Goal: Task Accomplishment & Management: Manage account settings

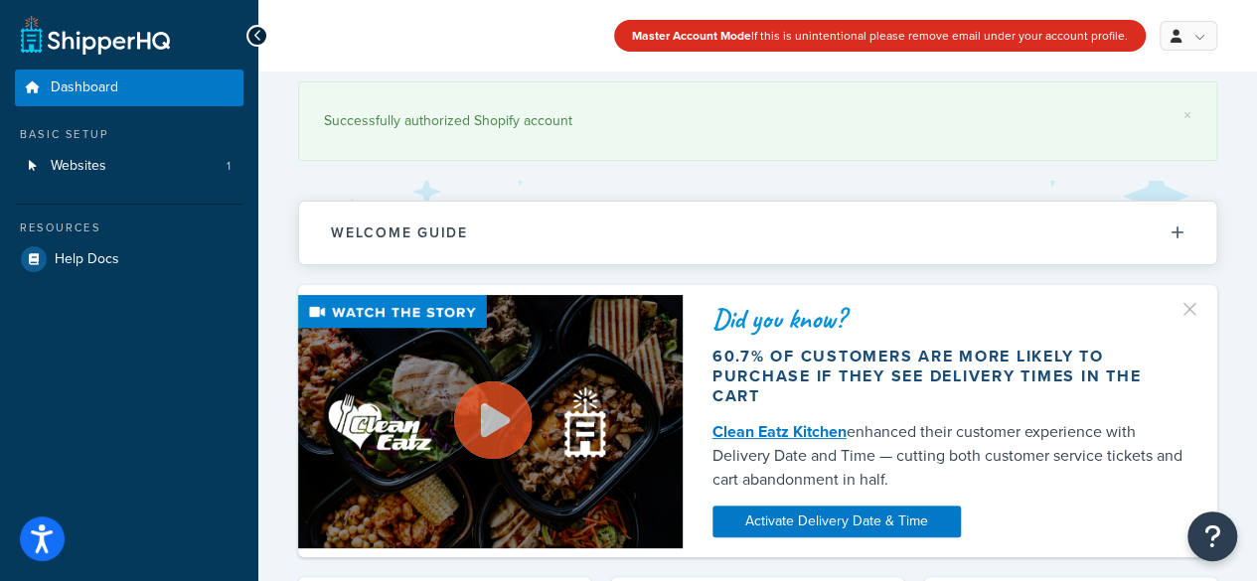
scroll to position [2, 0]
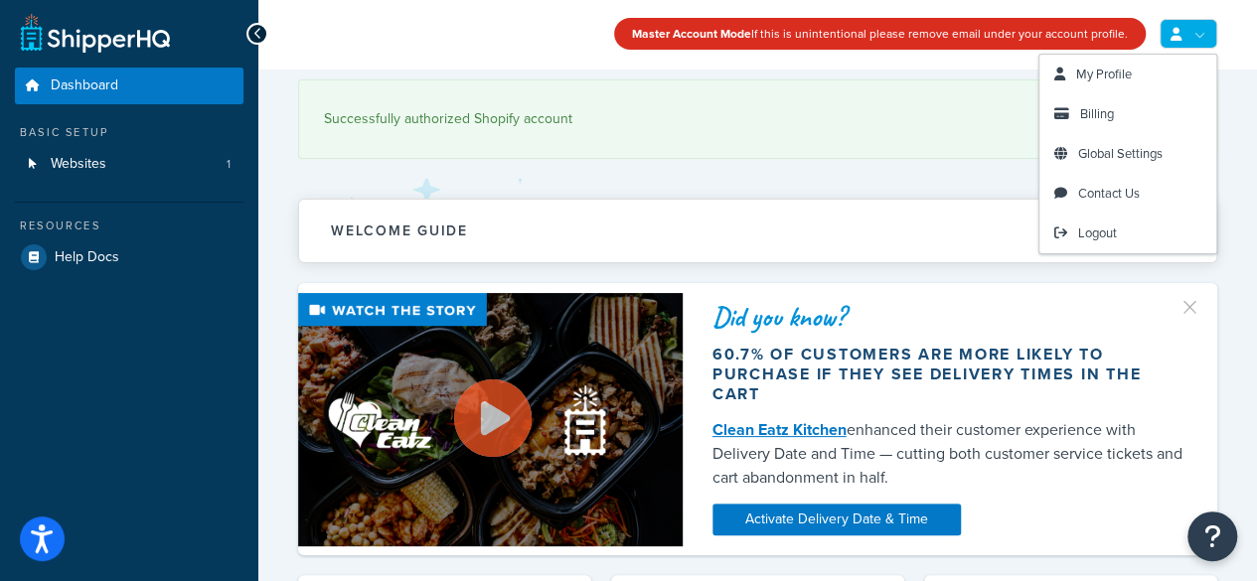
click at [1170, 26] on link at bounding box center [1189, 34] width 58 height 30
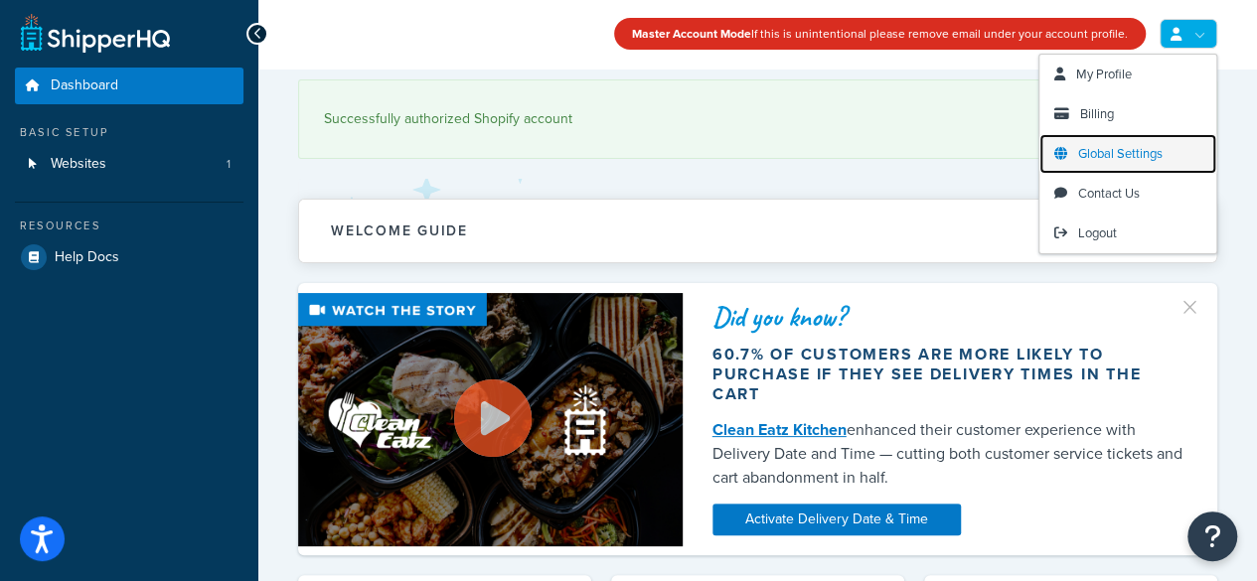
click at [1084, 149] on span "Global Settings" at bounding box center [1120, 153] width 84 height 19
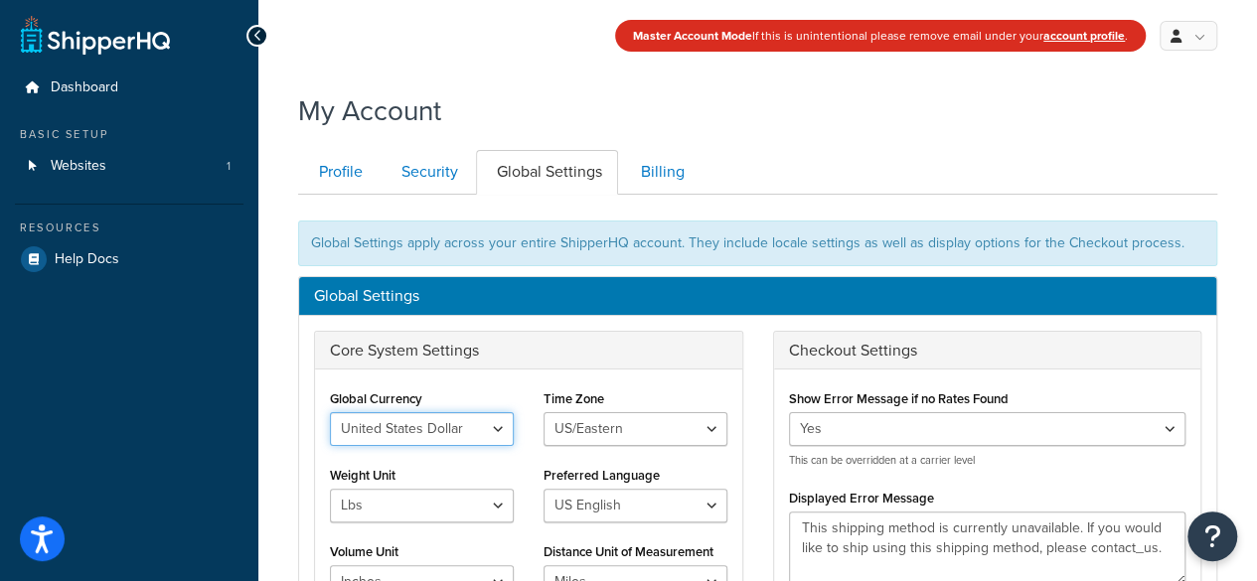
click at [368, 426] on select "United States Dollar Euro British Pound Australian Dollar Canadian Dollar Japan…" at bounding box center [422, 429] width 184 height 34
select select "EUR"
click at [330, 412] on select "United States Dollar Euro British Pound Australian Dollar Canadian Dollar Japan…" at bounding box center [422, 429] width 184 height 34
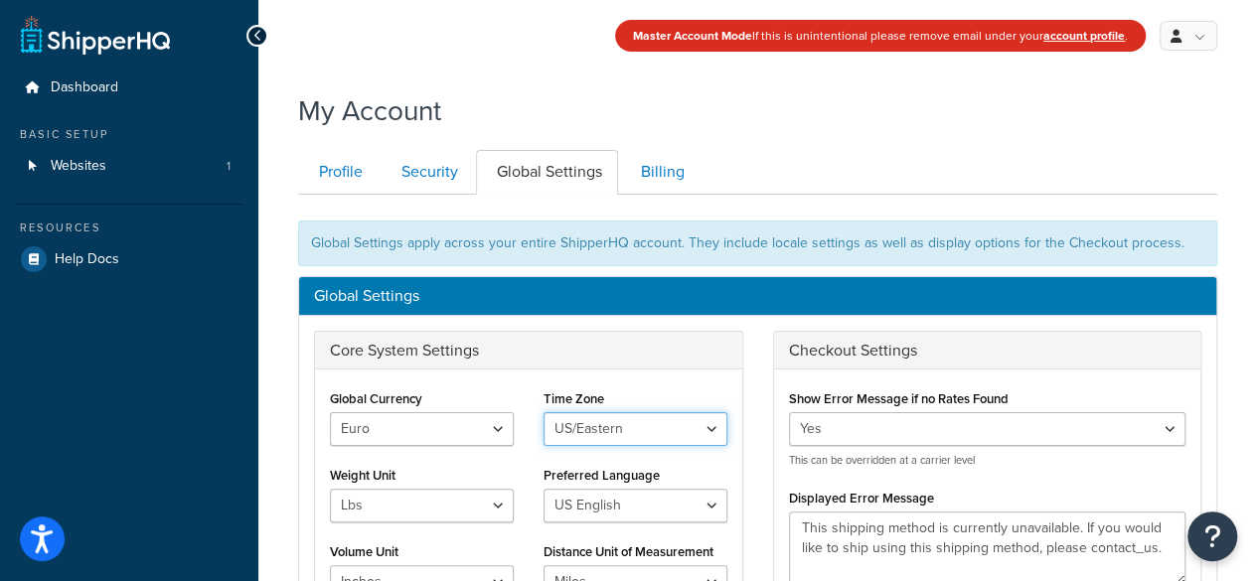
click at [568, 430] on select "[GEOGRAPHIC_DATA]/[US_STATE] [GEOGRAPHIC_DATA]/[US_STATE] [GEOGRAPHIC_DATA]/[GE…" at bounding box center [636, 429] width 184 height 34
select select "Europe/[GEOGRAPHIC_DATA]"
click at [544, 412] on select "[GEOGRAPHIC_DATA]/[US_STATE] [GEOGRAPHIC_DATA]/[US_STATE] [GEOGRAPHIC_DATA]/[GE…" at bounding box center [636, 429] width 184 height 34
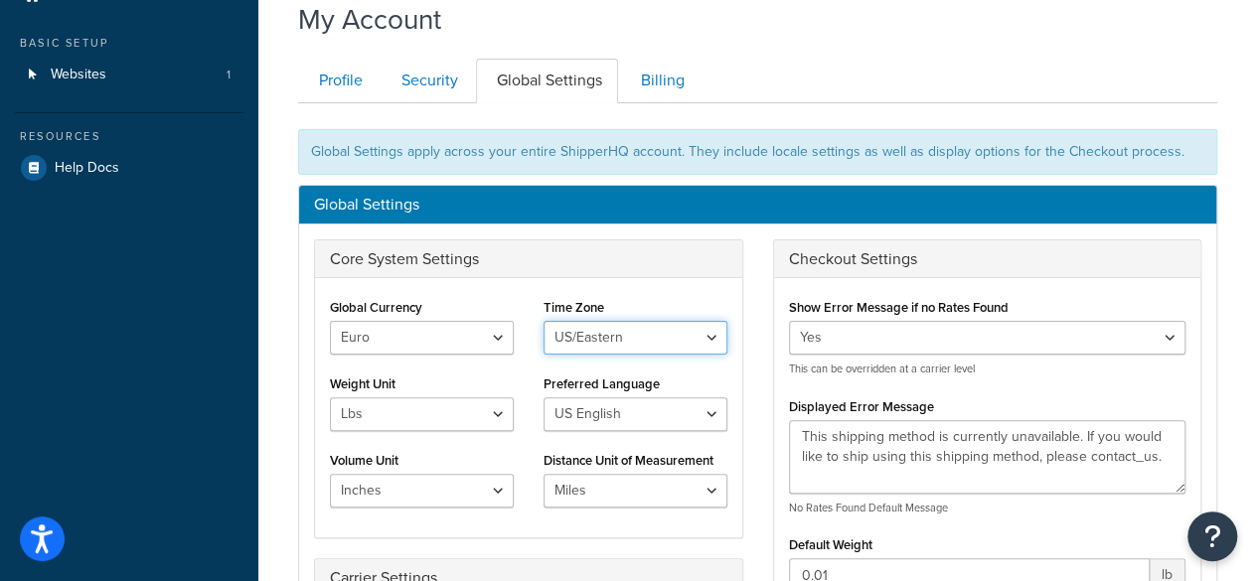
scroll to position [93, 0]
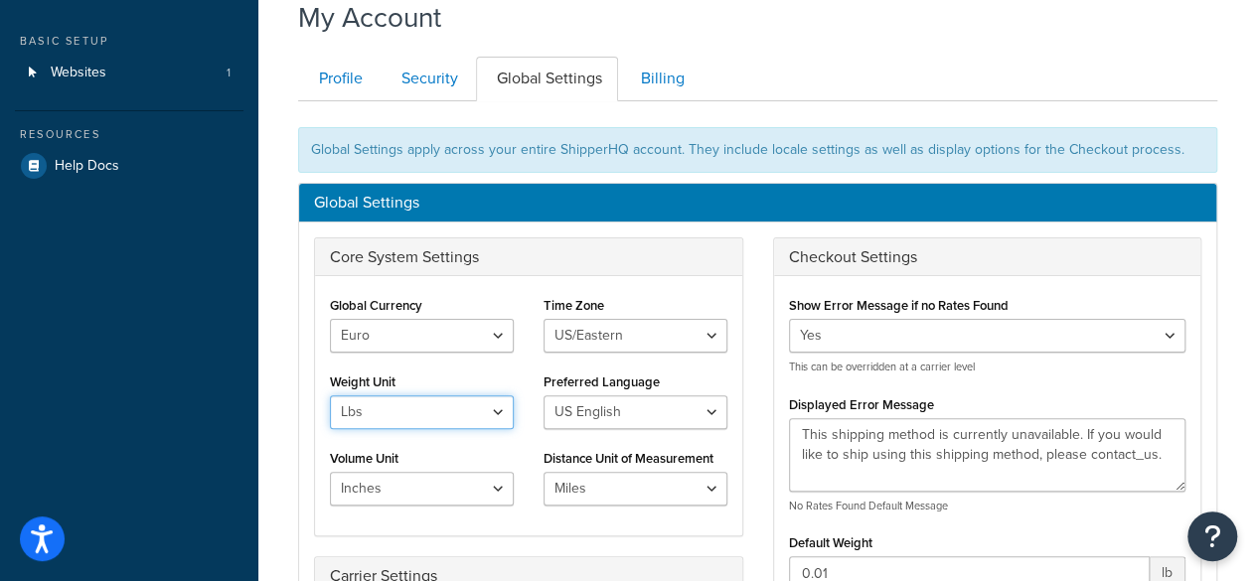
click at [375, 402] on select "Lbs Kgs" at bounding box center [422, 412] width 184 height 34
select select "kg"
click at [330, 395] on select "Lbs Kgs" at bounding box center [422, 412] width 184 height 34
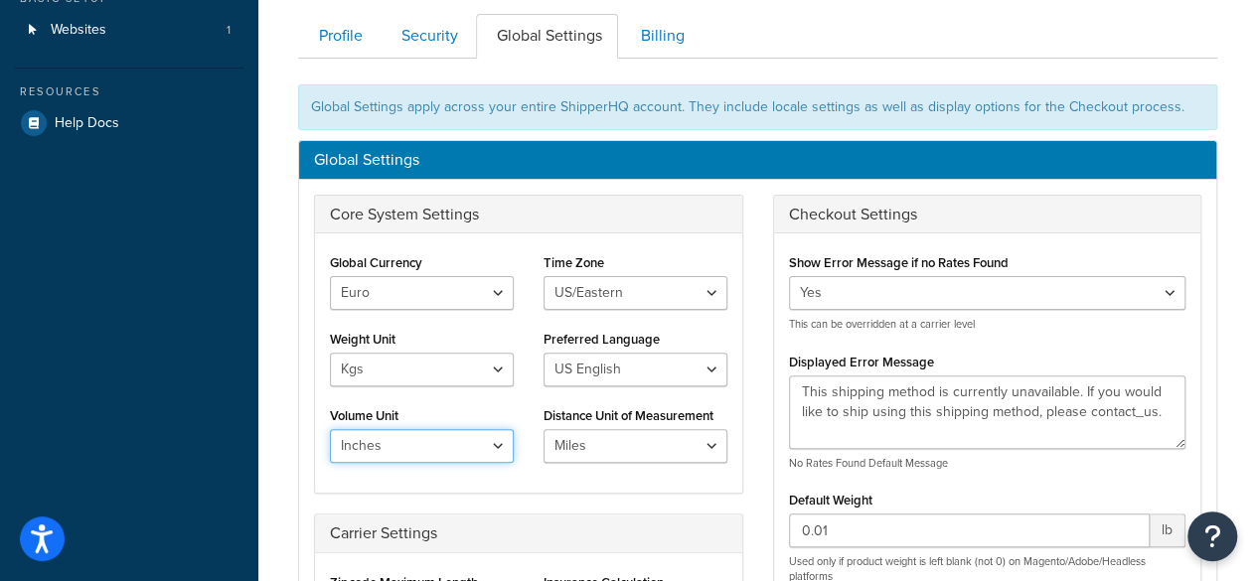
click at [451, 434] on select "Inches Centimetres Feet Yards Metres" at bounding box center [422, 446] width 184 height 34
select select "cm"
click at [330, 429] on select "Inches Centimetres Feet Yards Metres" at bounding box center [422, 446] width 184 height 34
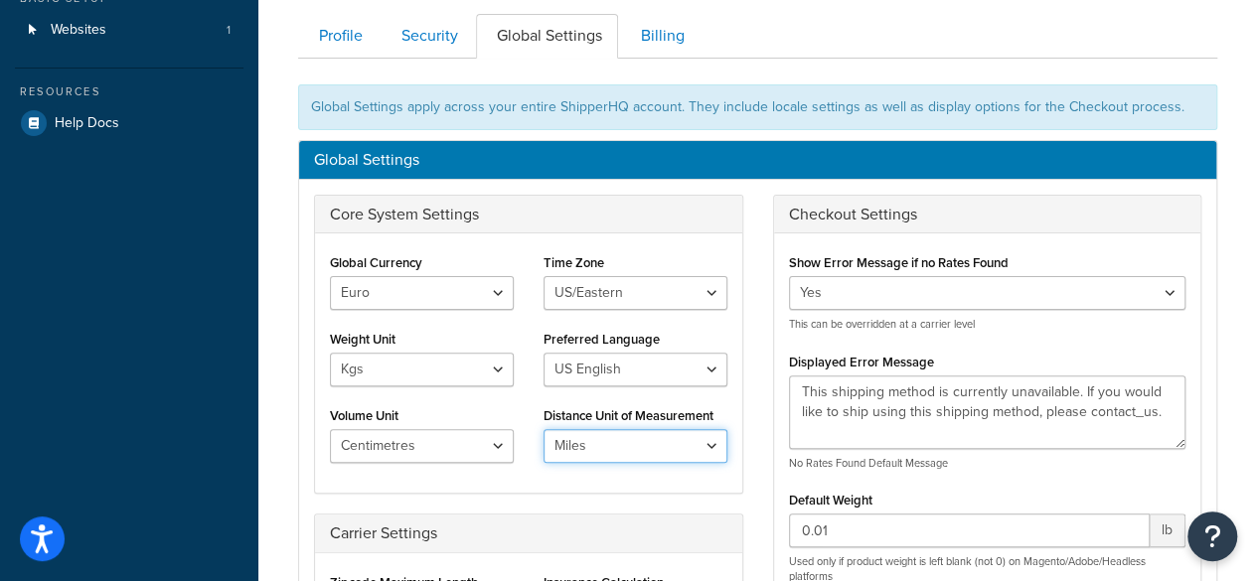
click at [560, 434] on select "Miles Kilometers" at bounding box center [636, 446] width 184 height 34
select select "KM"
click at [544, 429] on select "Miles Kilometers" at bounding box center [636, 446] width 184 height 34
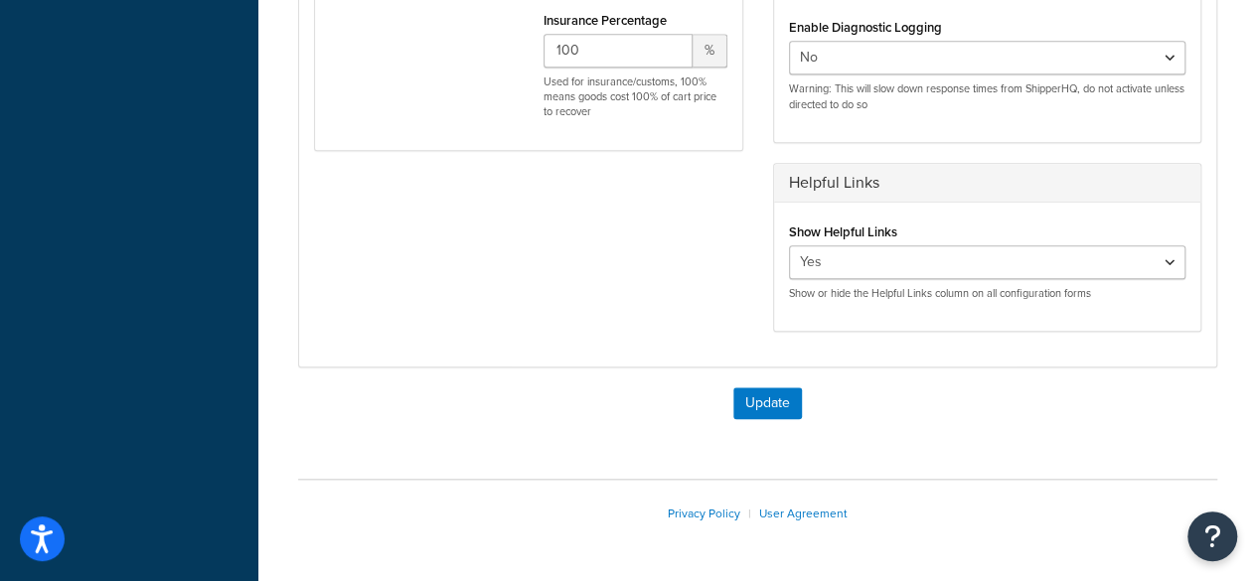
scroll to position [833, 0]
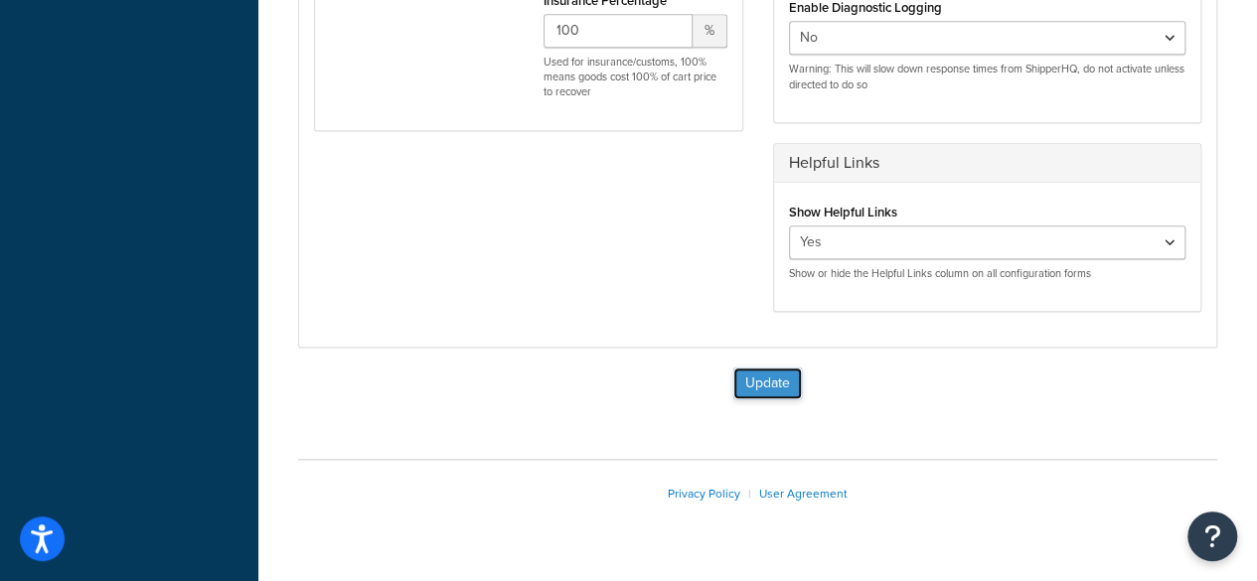
click at [769, 383] on button "Update" at bounding box center [767, 384] width 69 height 32
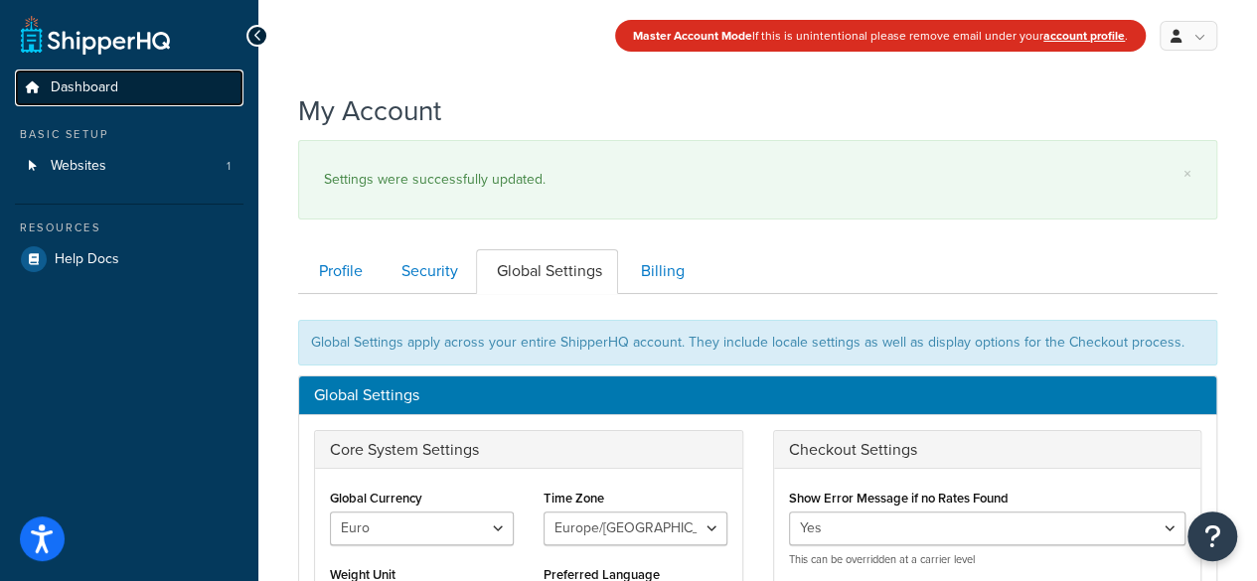
click at [94, 87] on span "Dashboard" at bounding box center [85, 87] width 68 height 17
